Goal: Information Seeking & Learning: Learn about a topic

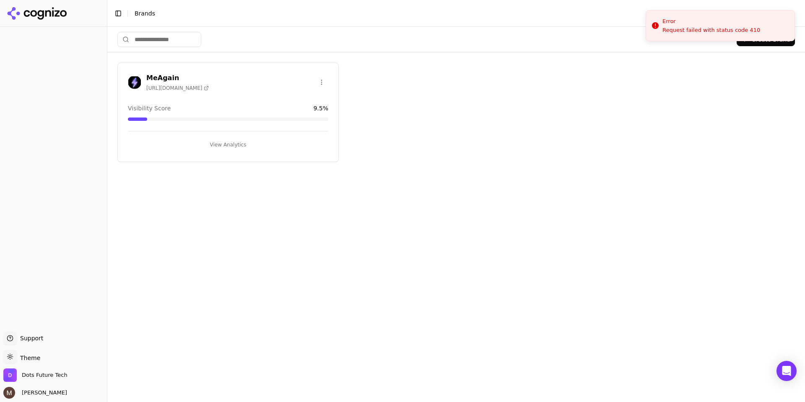
click at [153, 80] on h3 "MeAgain" at bounding box center [177, 78] width 62 height 10
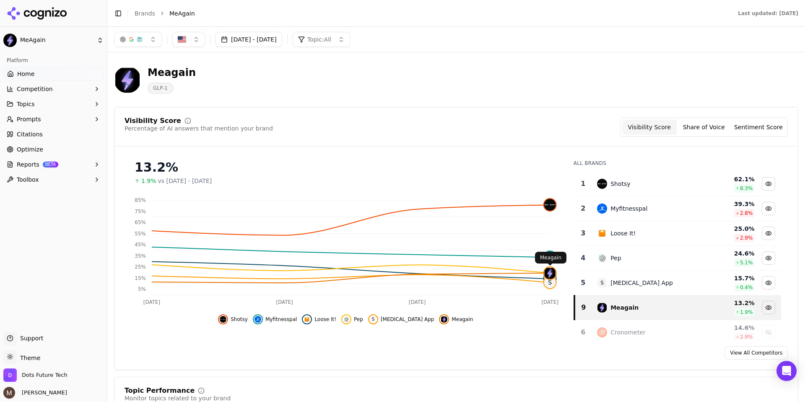
click img
click at [707, 124] on button "Share of Voice" at bounding box center [703, 126] width 54 height 15
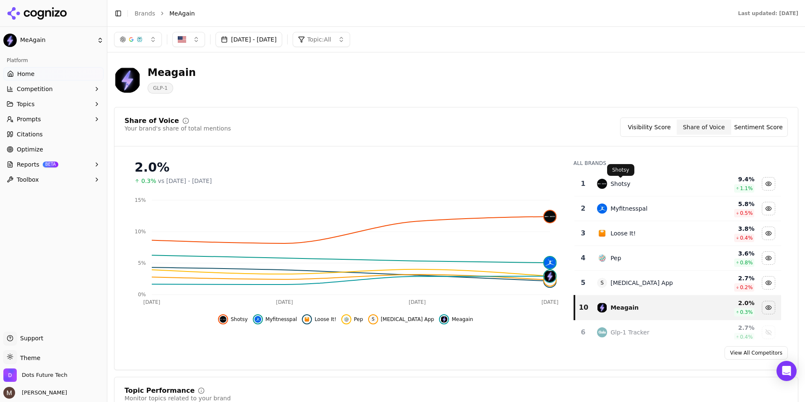
click at [772, 124] on button "Sentiment Score" at bounding box center [758, 126] width 54 height 15
